Goal: Transaction & Acquisition: Book appointment/travel/reservation

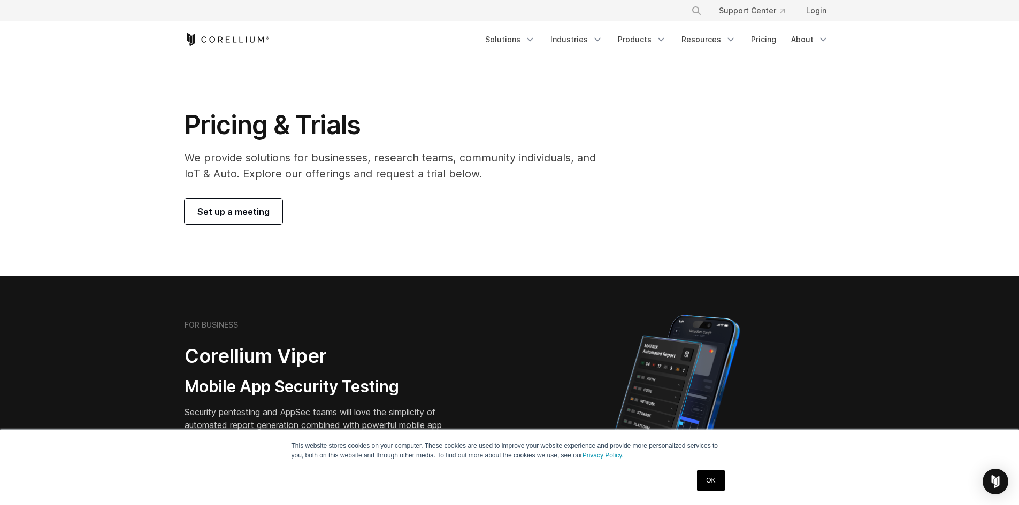
click at [258, 210] on span "Set up a meeting" at bounding box center [233, 211] width 72 height 13
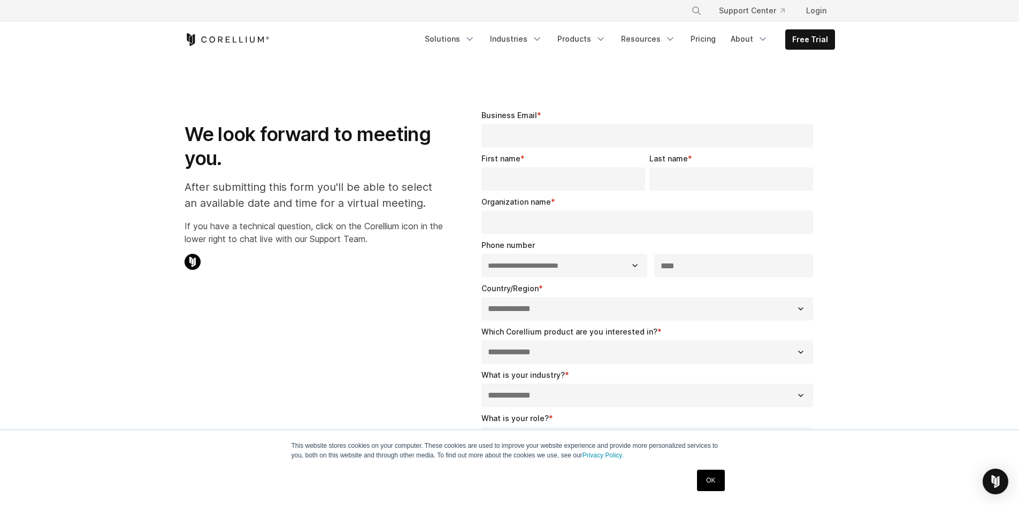
select select "**"
click at [715, 44] on link "Pricing" at bounding box center [703, 38] width 38 height 19
